Goal: Task Accomplishment & Management: Use online tool/utility

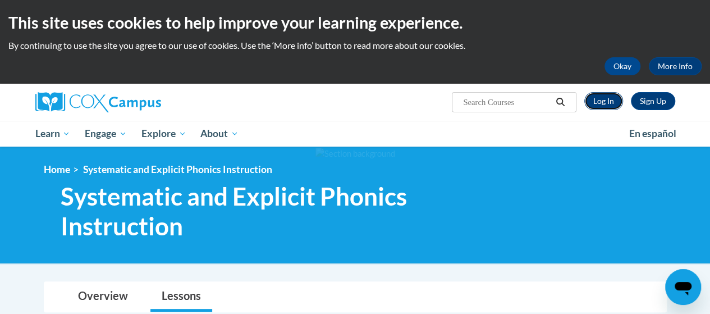
click at [613, 103] on link "Log In" at bounding box center [603, 101] width 39 height 18
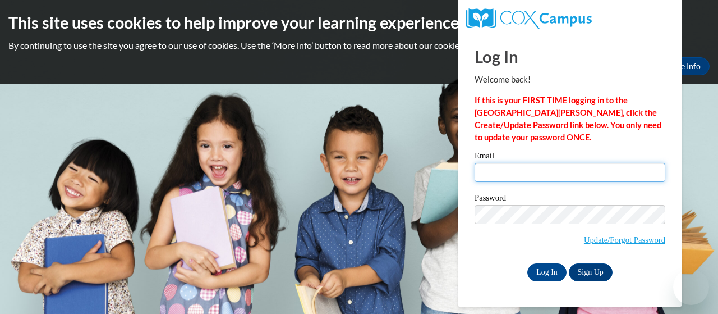
type input "tolbert.anita.e@muscogee.k12.ga.us"
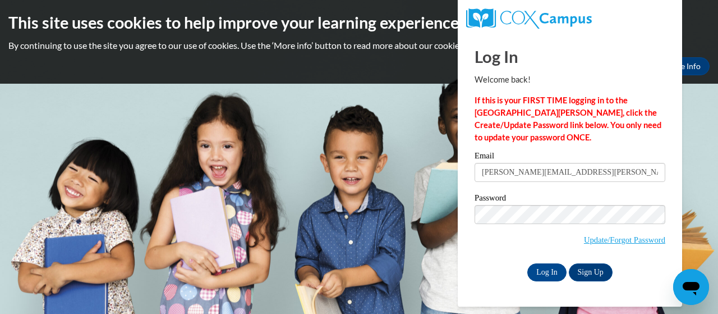
click at [533, 176] on input "tolbert.anita.e@muscogee.k12.ga.us" at bounding box center [570, 172] width 191 height 19
click at [559, 269] on input "Log In" at bounding box center [546, 272] width 39 height 18
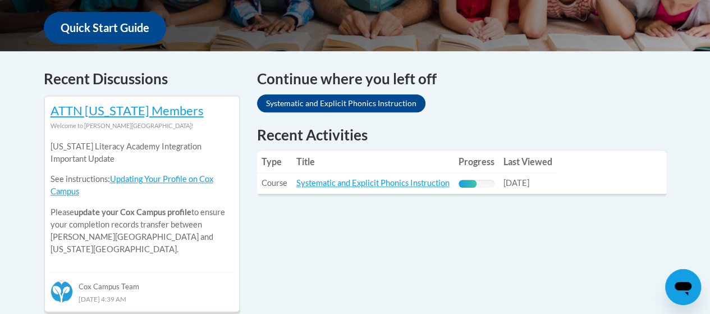
scroll to position [434, 0]
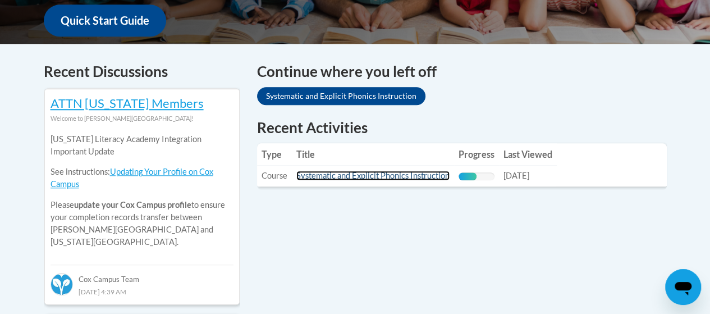
click at [399, 173] on link "Systematic and Explicit Phonics Instruction" at bounding box center [372, 176] width 153 height 10
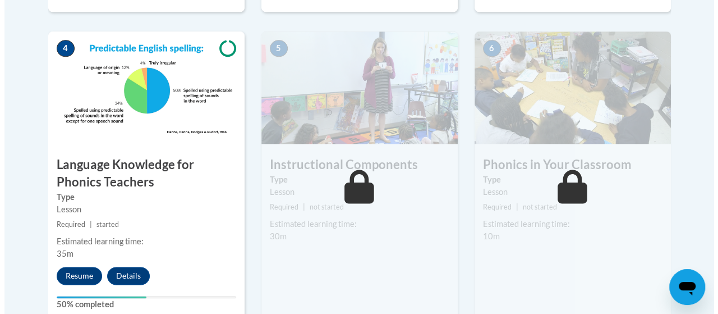
scroll to position [673, 0]
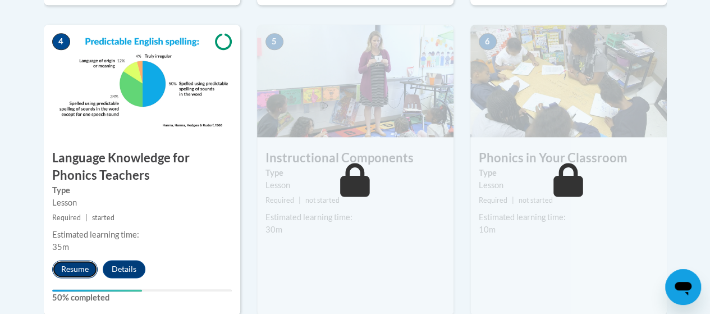
click at [75, 264] on button "Resume" at bounding box center [74, 269] width 45 height 18
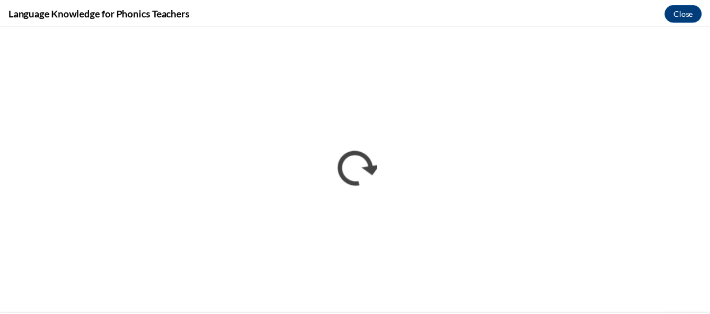
scroll to position [0, 0]
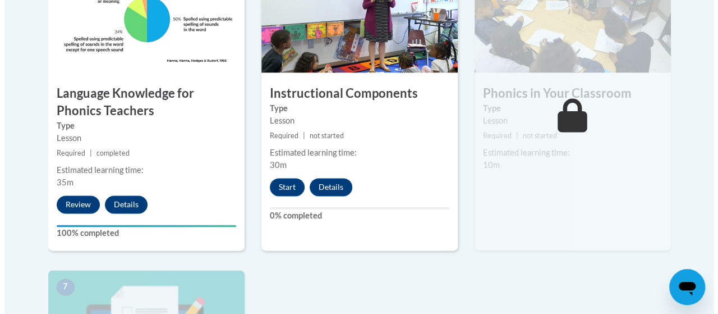
scroll to position [740, 0]
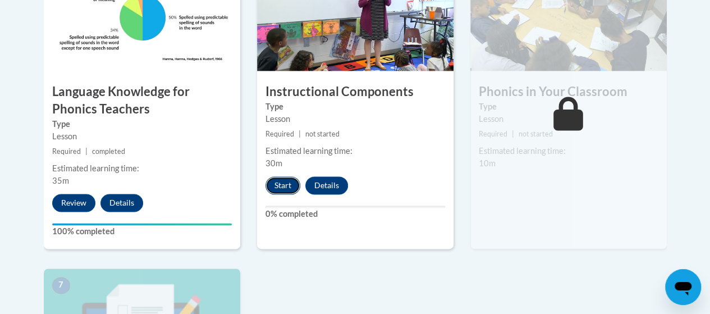
click at [282, 191] on button "Start" at bounding box center [282, 185] width 35 height 18
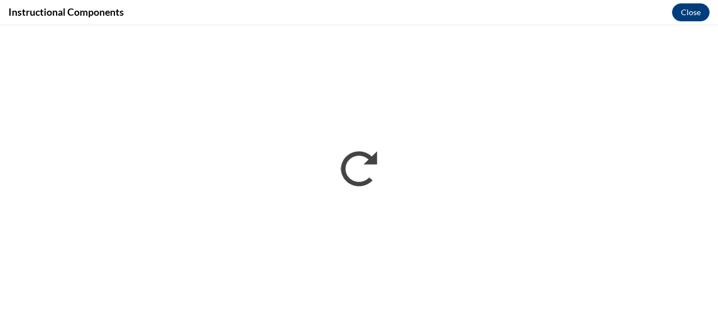
scroll to position [0, 0]
